Goal: Task Accomplishment & Management: Manage account settings

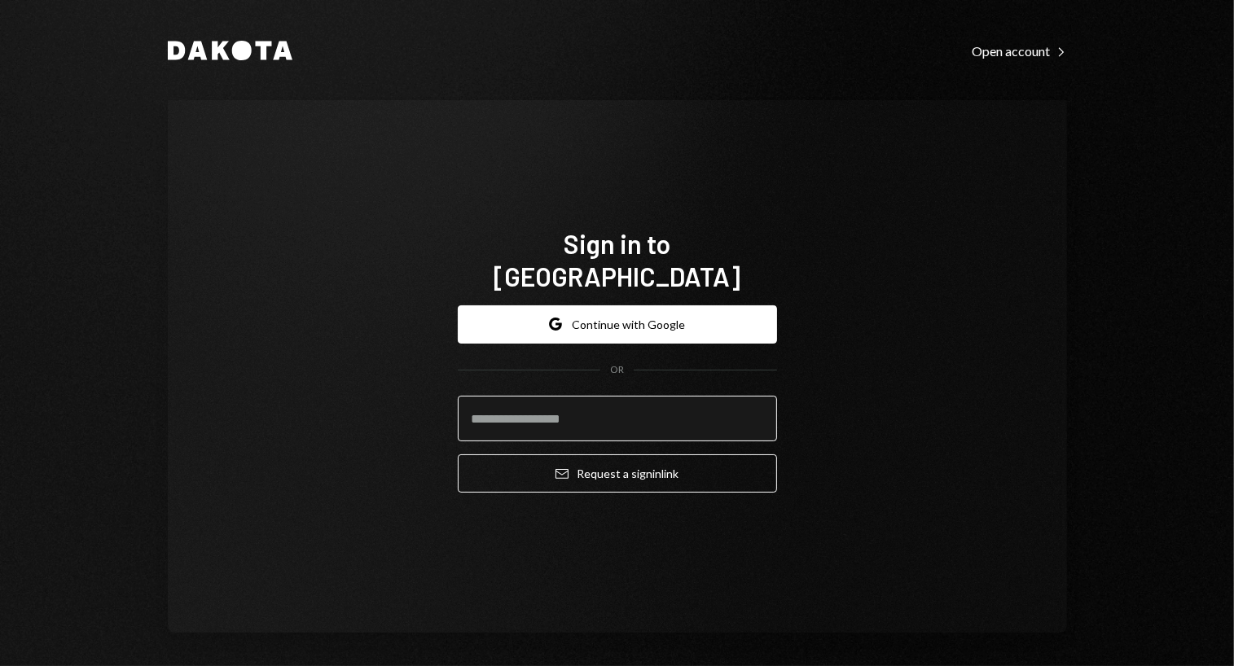
click at [639, 396] on input "email" at bounding box center [617, 419] width 319 height 46
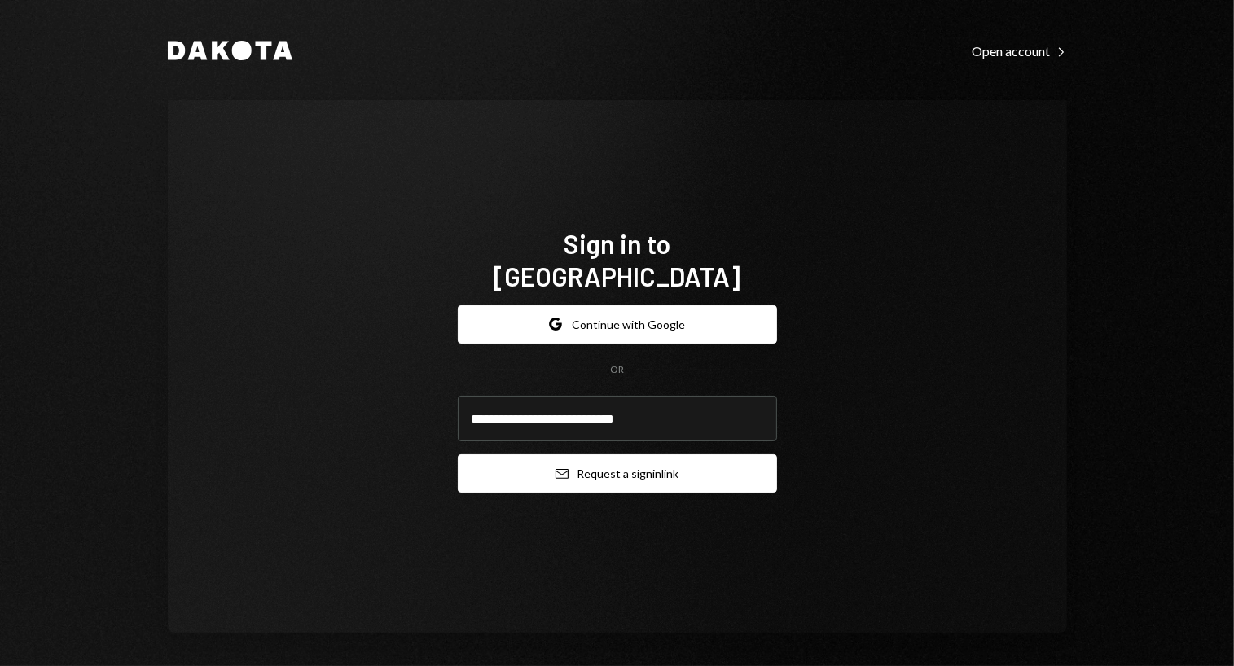
type input "**********"
click at [679, 460] on button "Email Request a sign in link" at bounding box center [617, 474] width 319 height 38
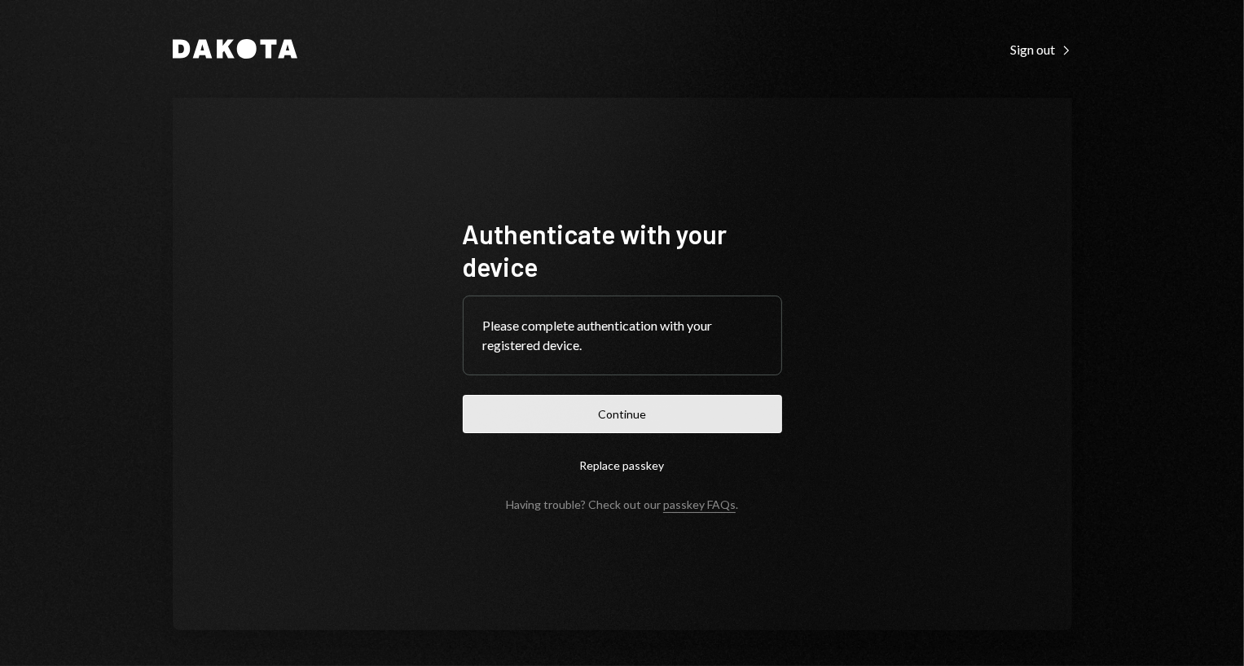
click at [504, 405] on button "Continue" at bounding box center [622, 414] width 319 height 38
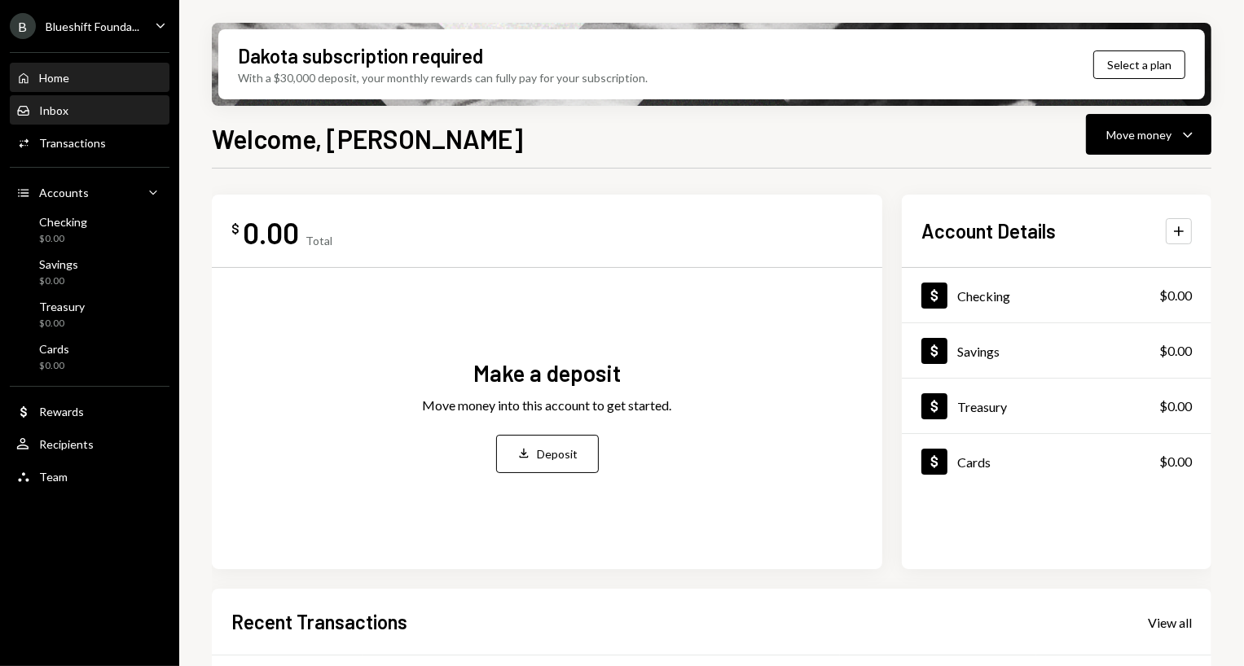
click at [93, 116] on div "Inbox Inbox" at bounding box center [89, 110] width 147 height 15
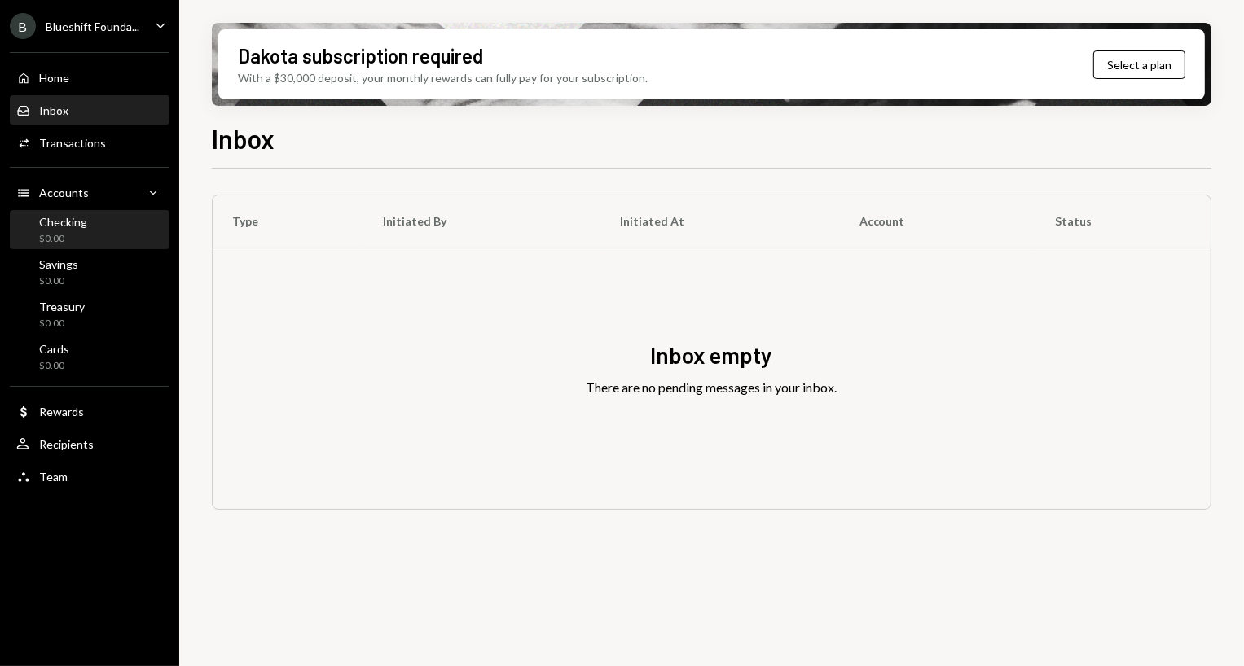
click at [100, 220] on div "Checking $0.00" at bounding box center [89, 230] width 147 height 31
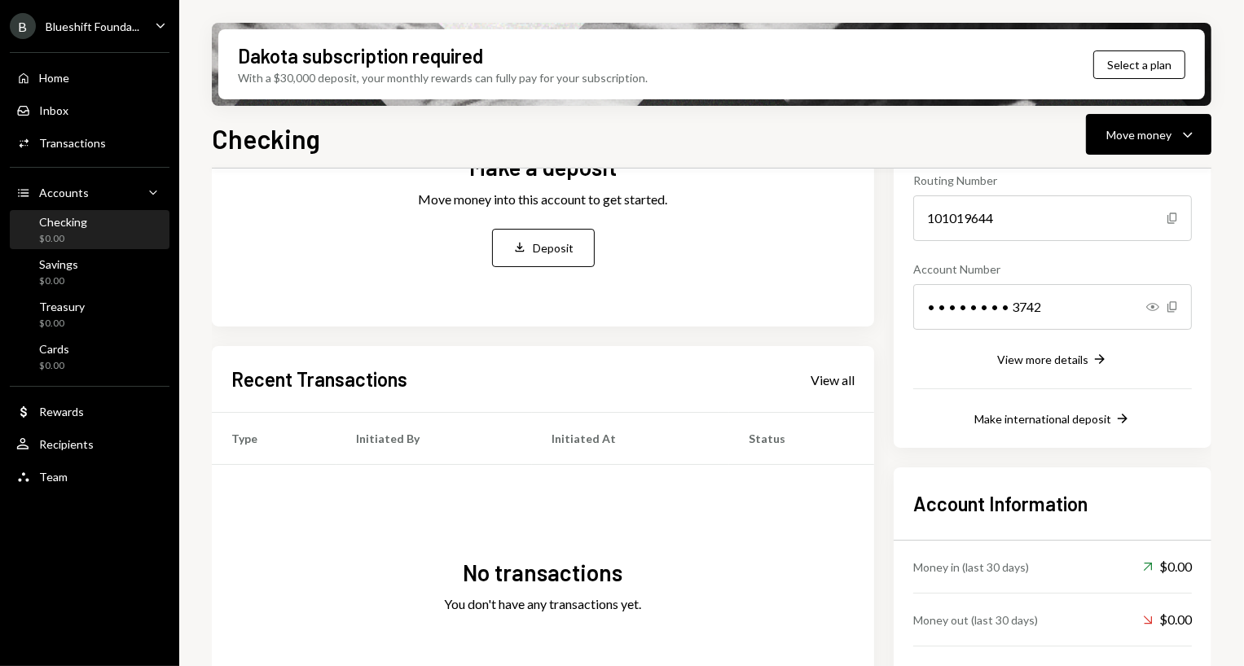
scroll to position [239, 0]
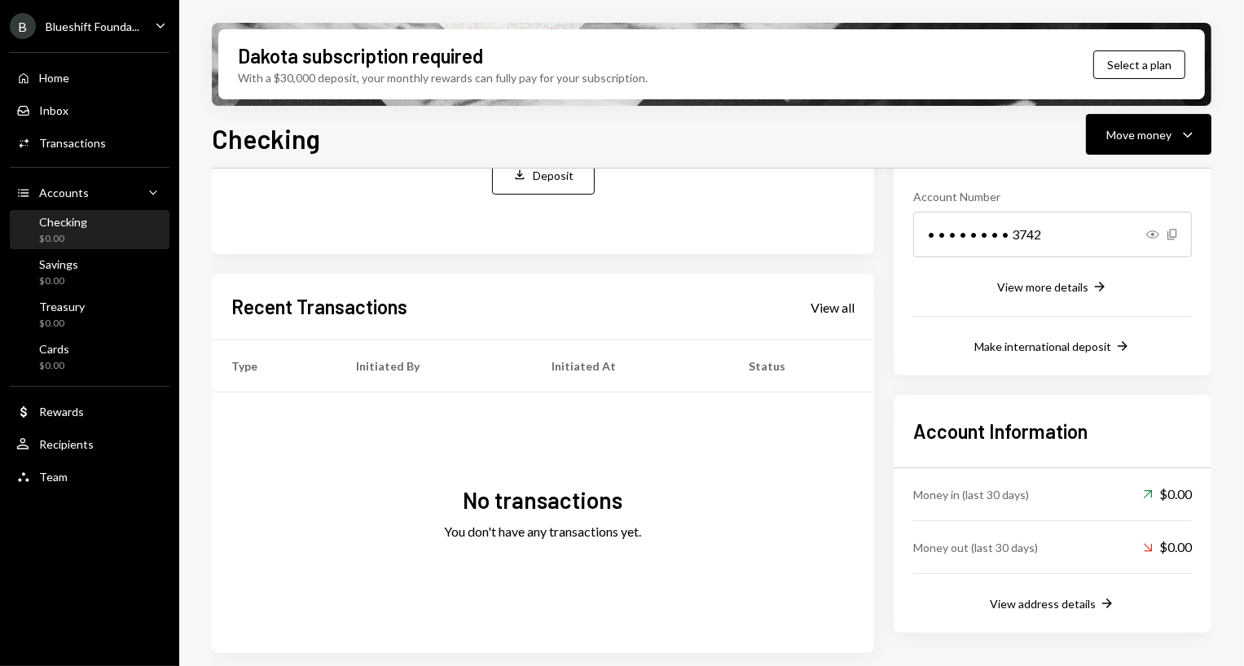
click at [1228, 327] on div "Dakota subscription required With a $30,000 deposit, your monthly rewards can f…" at bounding box center [711, 333] width 1065 height 666
click at [1070, 604] on div "View address details" at bounding box center [1043, 604] width 106 height 14
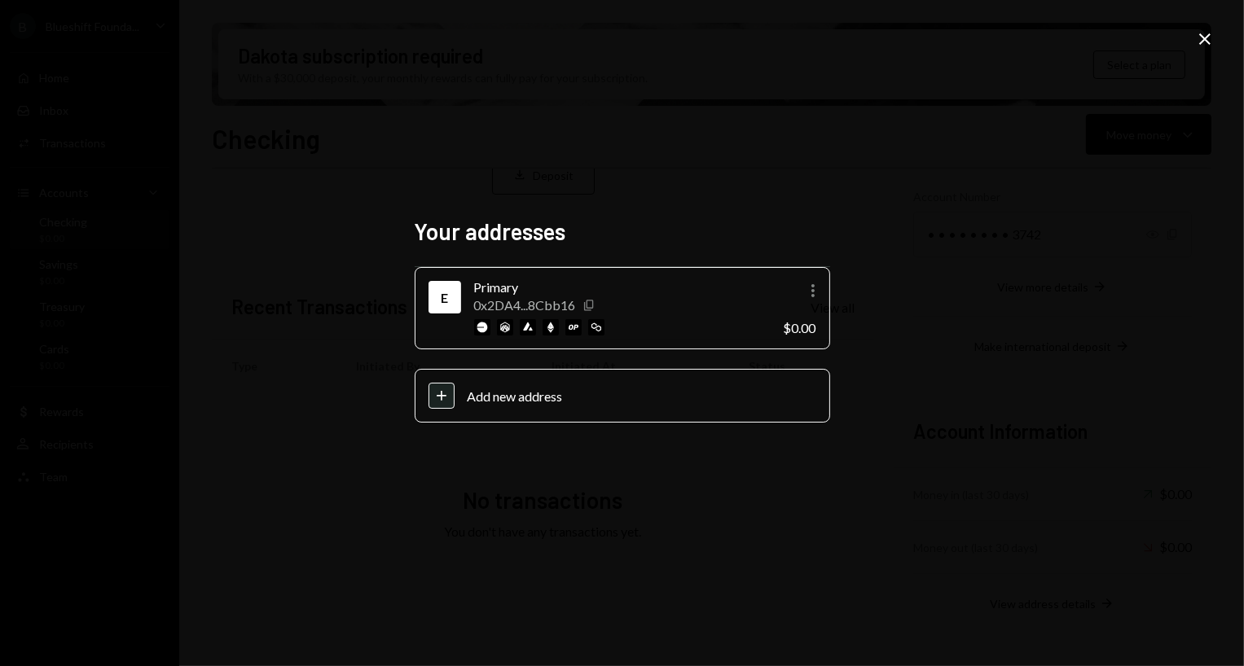
click at [593, 303] on icon "Copy" at bounding box center [588, 305] width 13 height 13
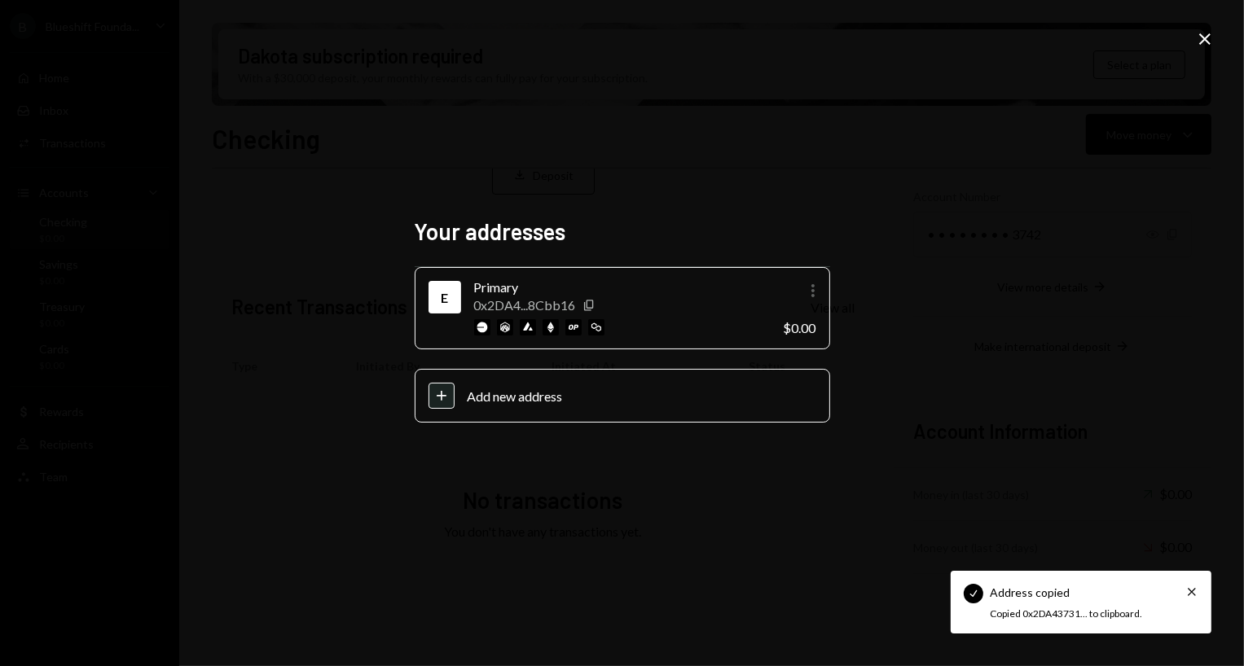
click at [811, 291] on icon "button" at bounding box center [812, 290] width 3 height 13
click at [901, 290] on div "Your addresses E Primary 0x2DA4...8Cbb16 Copy More $0.00 Plus Add new address C…" at bounding box center [622, 333] width 1244 height 666
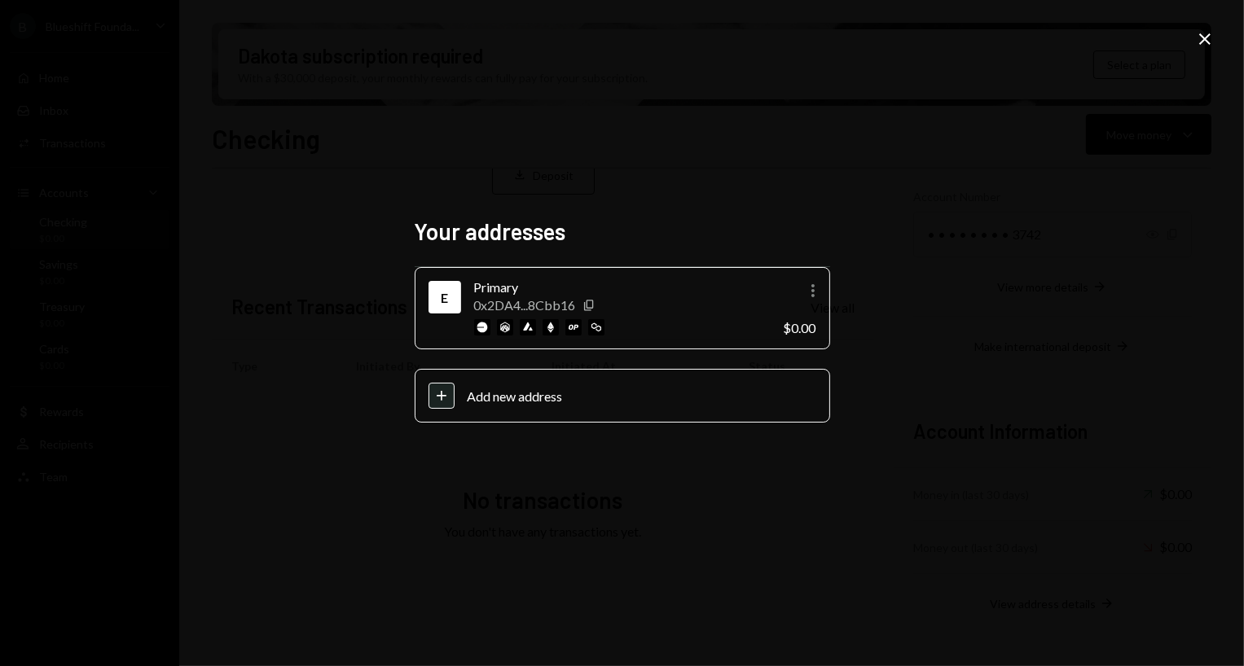
click at [547, 328] on img at bounding box center [551, 327] width 16 height 16
click at [589, 326] on img at bounding box center [596, 327] width 16 height 16
click at [495, 392] on div "Add new address" at bounding box center [642, 396] width 349 height 15
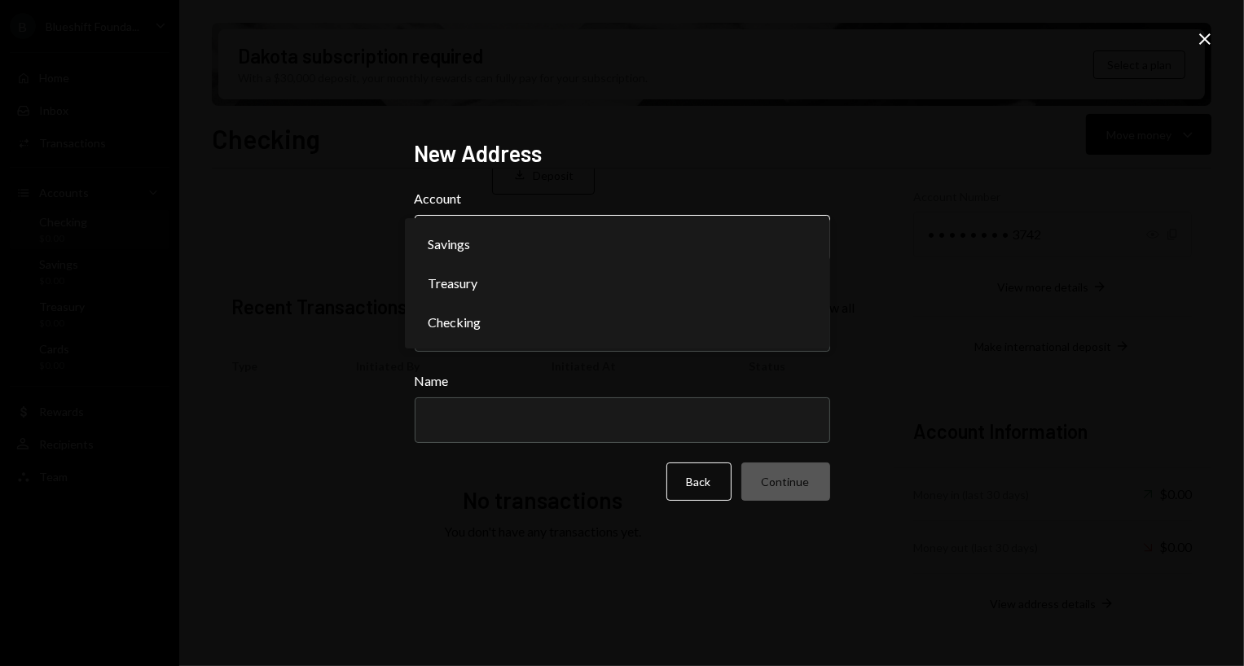
click at [518, 244] on body "B Blueshift Founda... Caret Down Home Home Inbox Inbox Activities Transactions …" at bounding box center [622, 333] width 1244 height 666
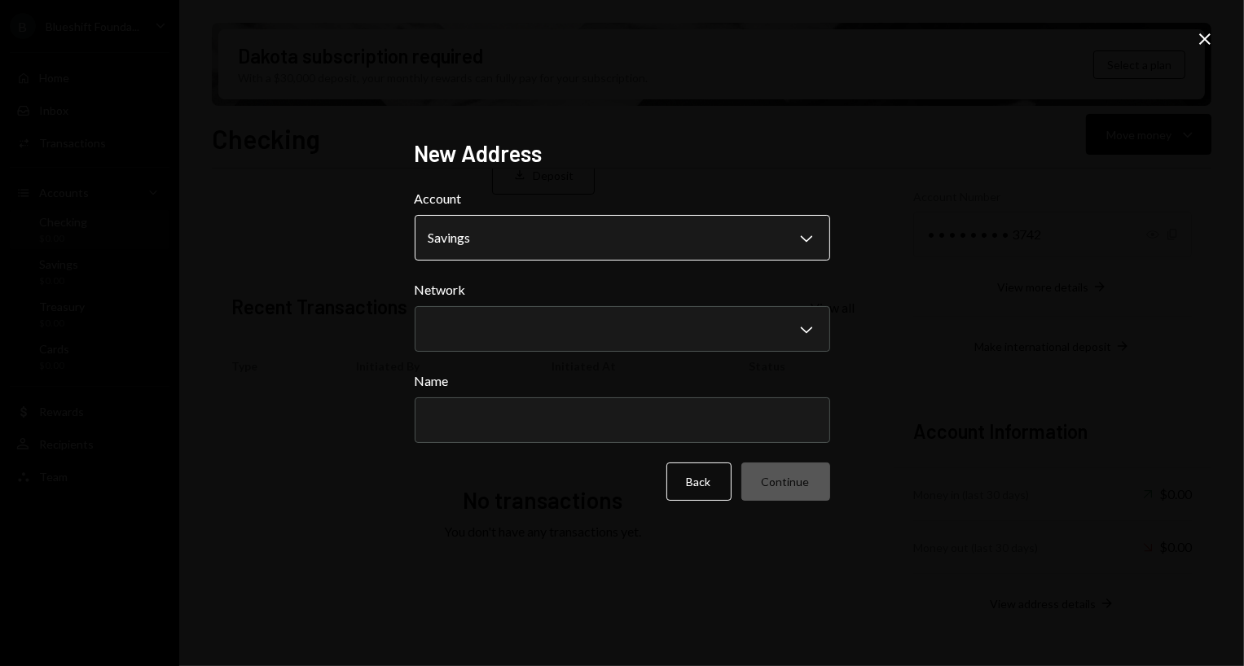
click at [516, 247] on body "B Blueshift Founda... Caret Down Home Home Inbox Inbox Activities Transactions …" at bounding box center [622, 333] width 1244 height 666
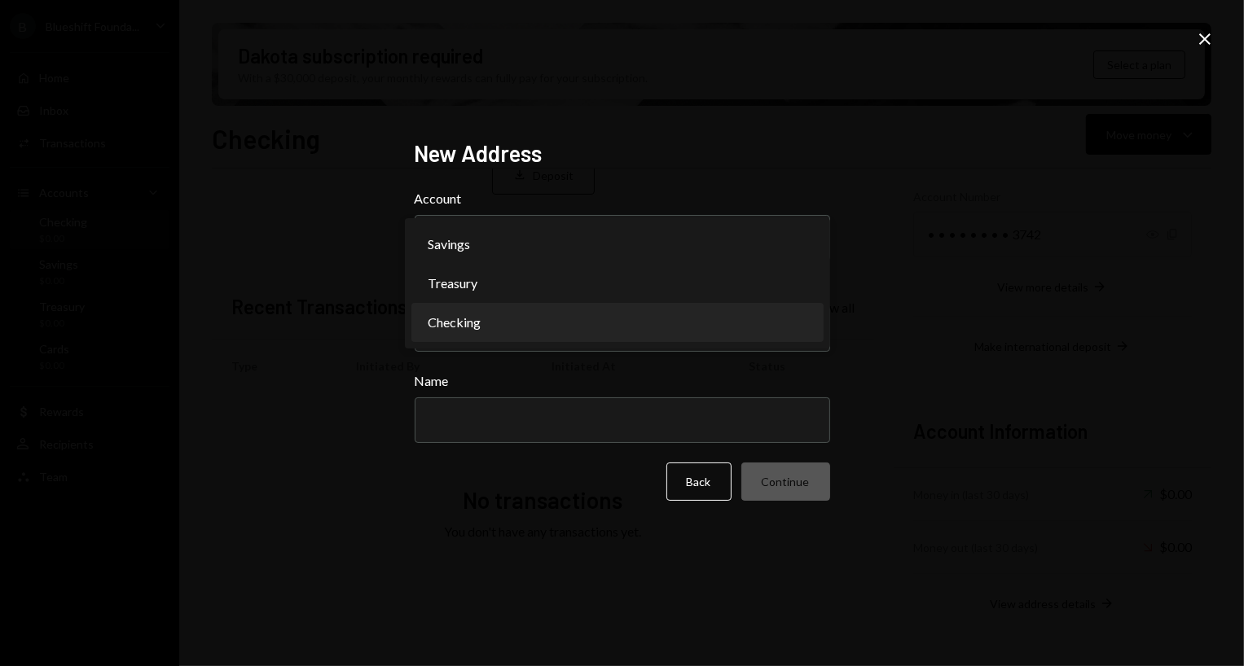
select select "**********"
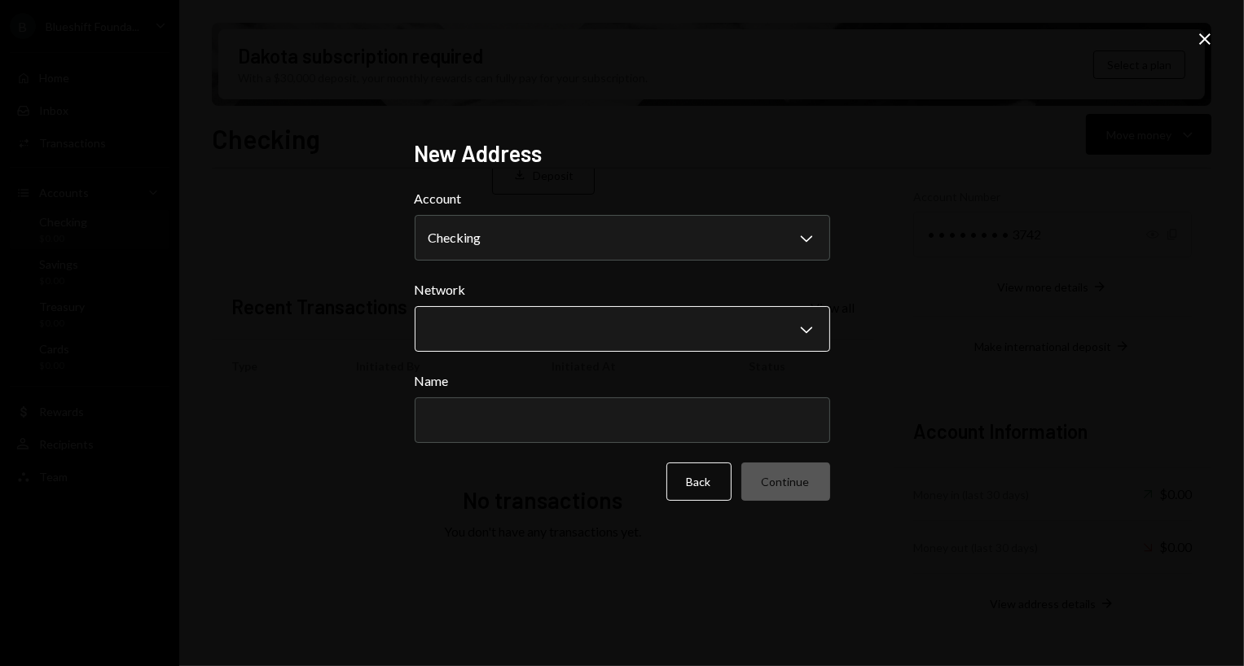
click at [512, 335] on body "B Blueshift Founda... Caret Down Home Home Inbox Inbox Activities Transactions …" at bounding box center [622, 333] width 1244 height 666
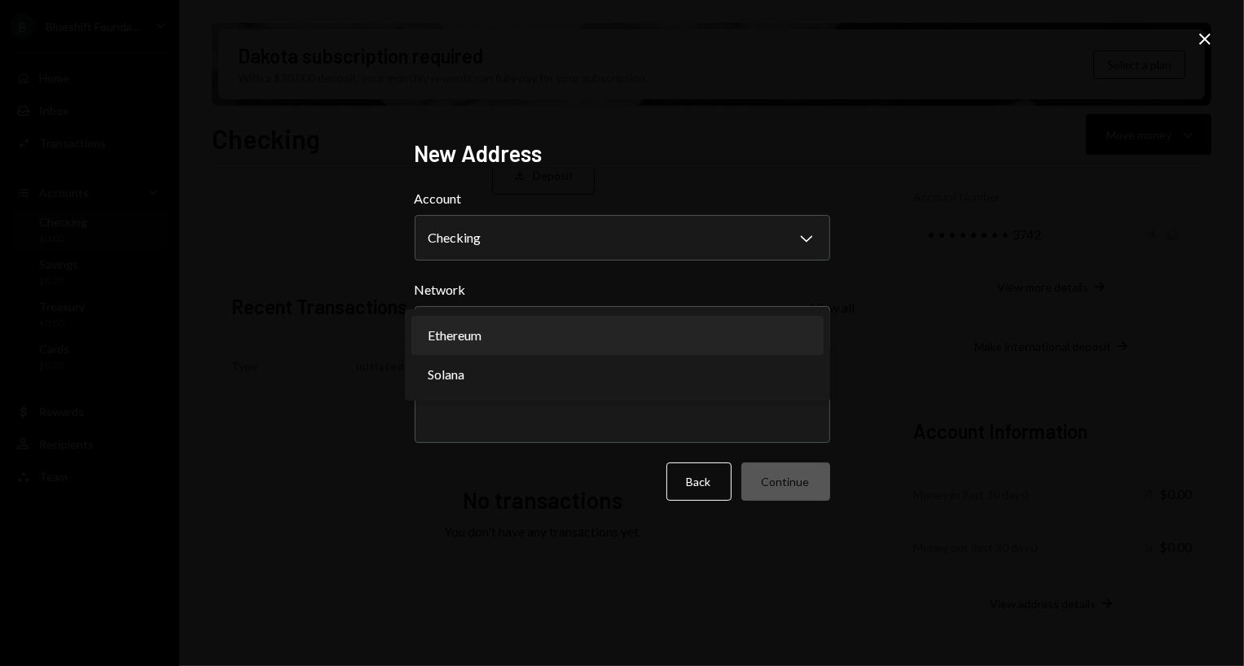
select select "**********"
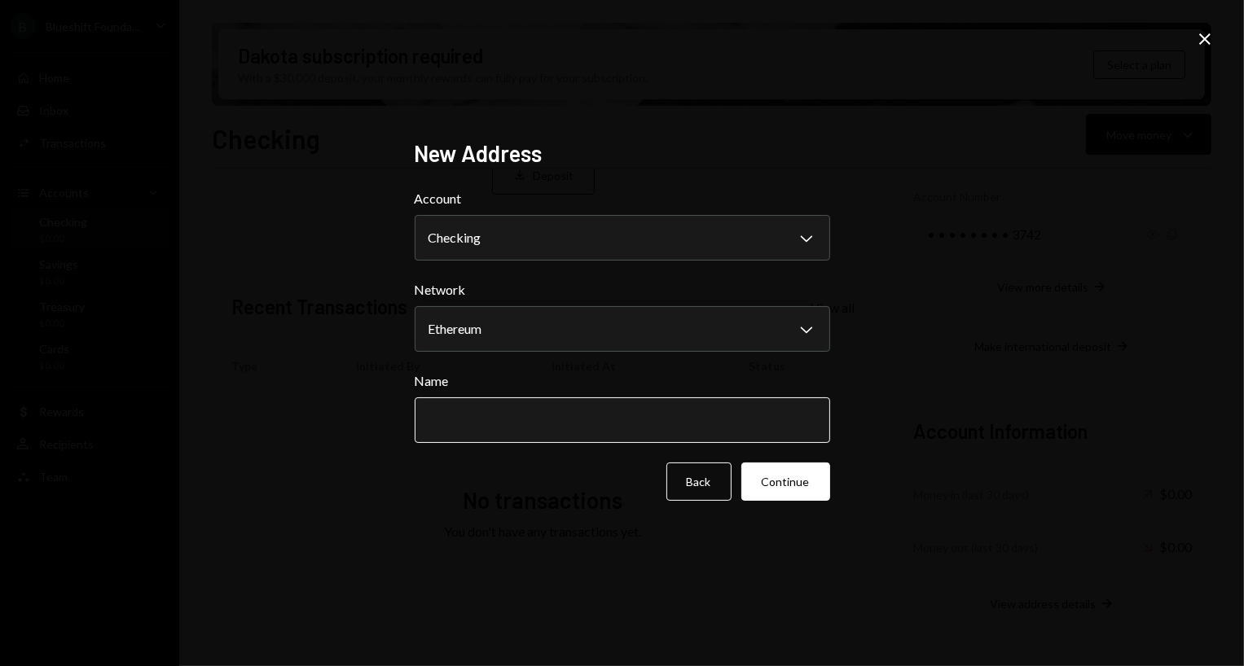
click at [512, 400] on input "Name" at bounding box center [622, 421] width 415 height 46
type input "*"
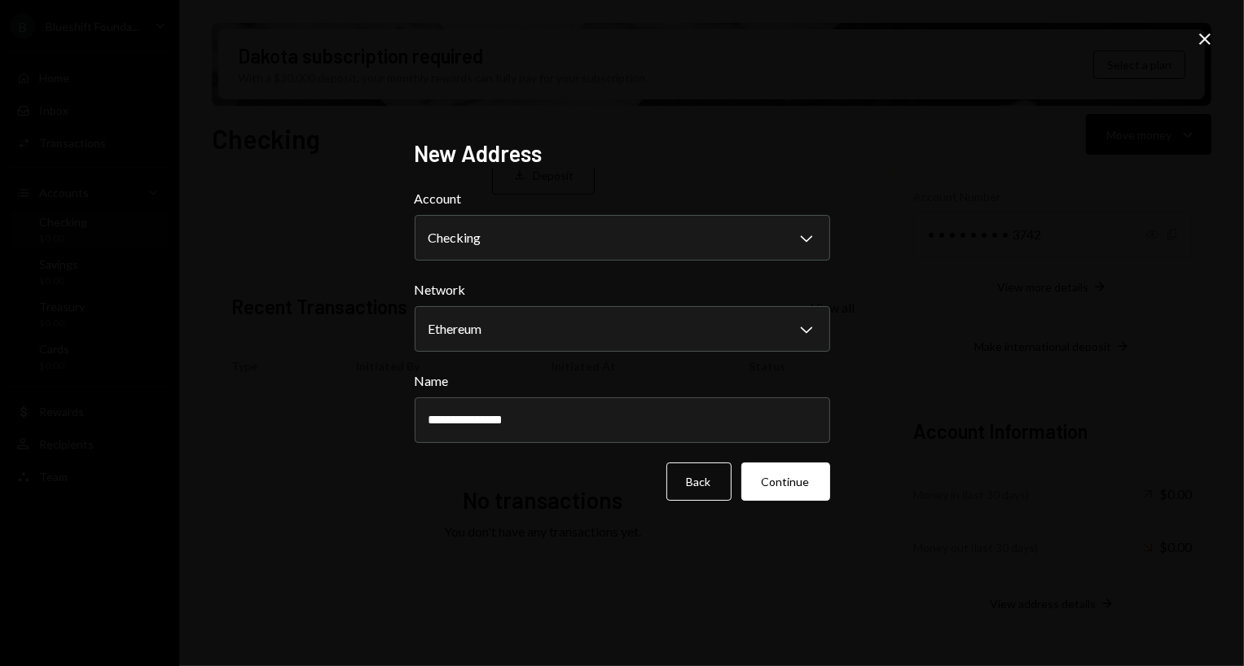
drag, startPoint x: 529, startPoint y: 420, endPoint x: 404, endPoint y: 431, distance: 125.2
click at [404, 431] on div "**********" at bounding box center [622, 333] width 455 height 427
type input "**********"
click at [793, 474] on button "Continue" at bounding box center [785, 482] width 89 height 38
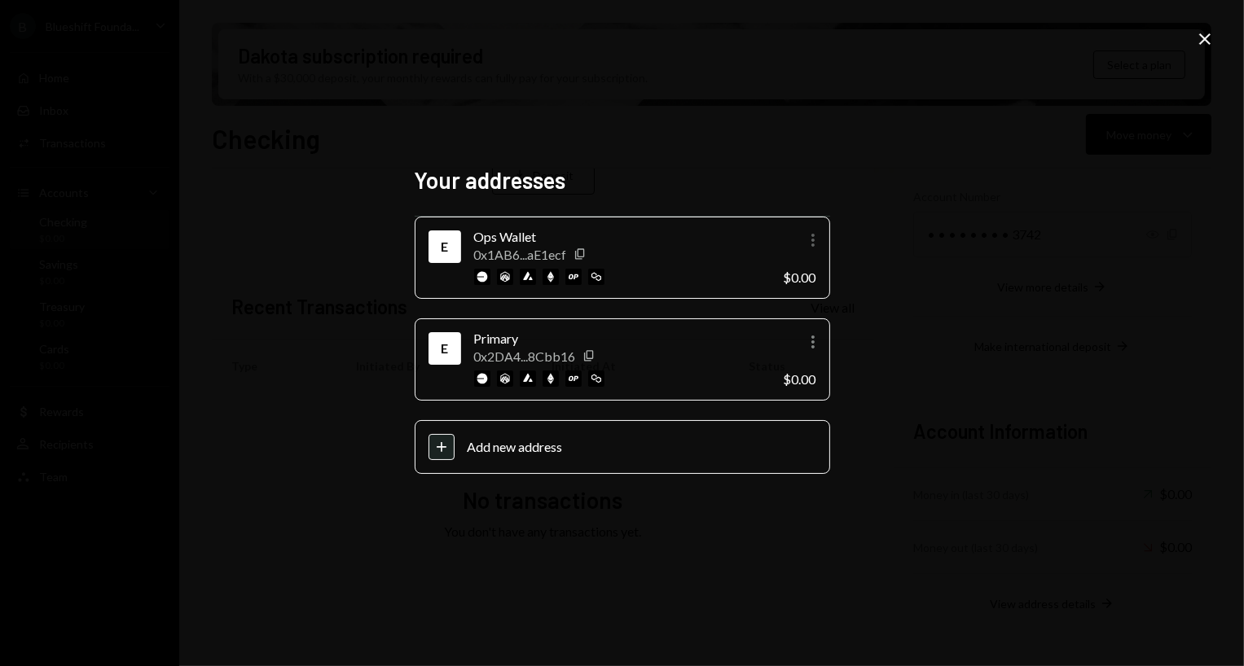
click at [815, 235] on icon "More" at bounding box center [813, 241] width 20 height 20
click at [776, 301] on div "Archive" at bounding box center [775, 303] width 81 height 29
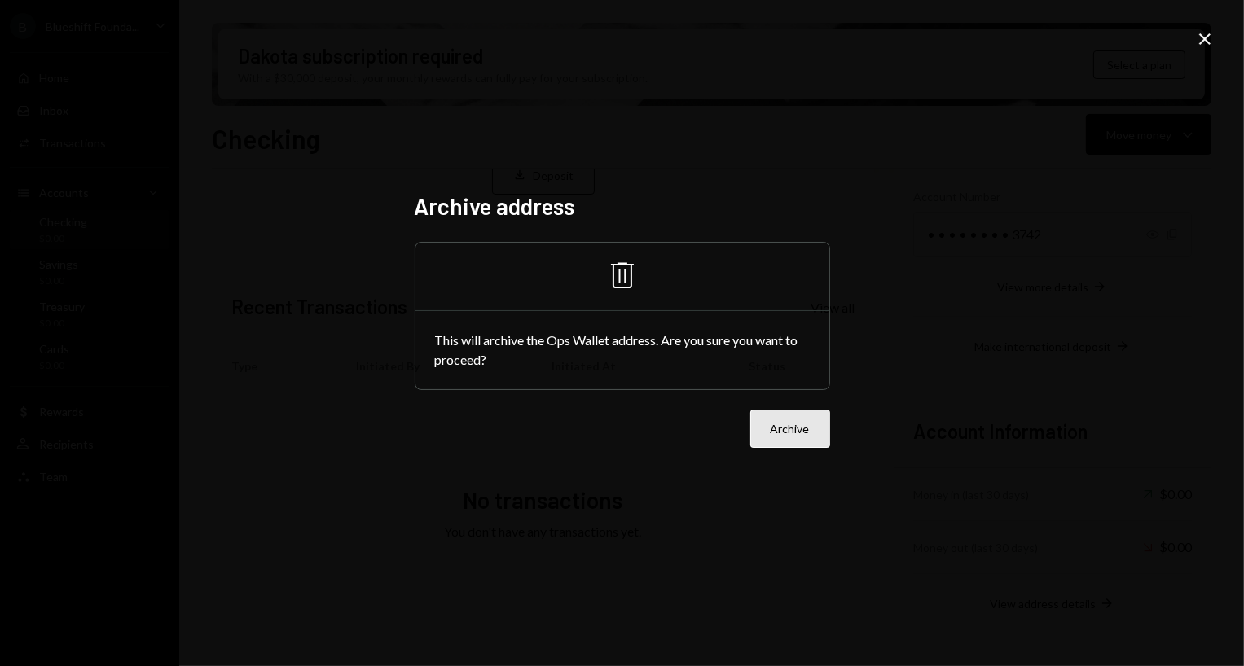
click at [791, 441] on button "Archive" at bounding box center [790, 429] width 80 height 38
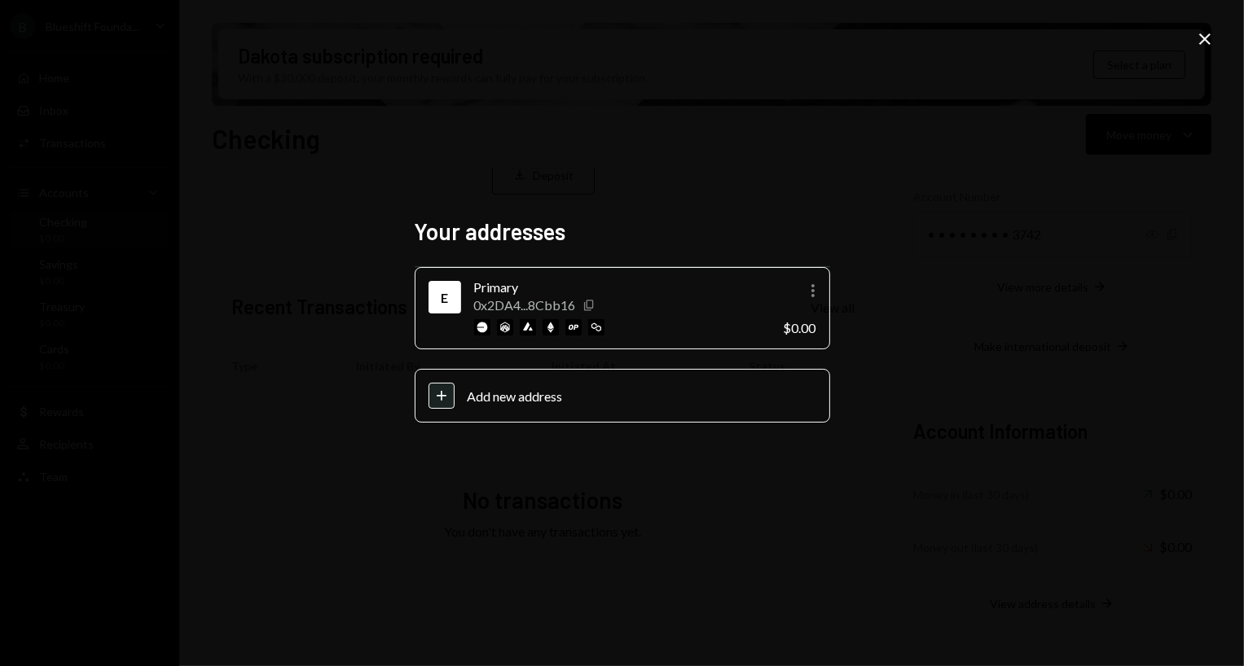
click at [593, 301] on icon "Copy" at bounding box center [588, 305] width 13 height 13
